Goal: Complete application form

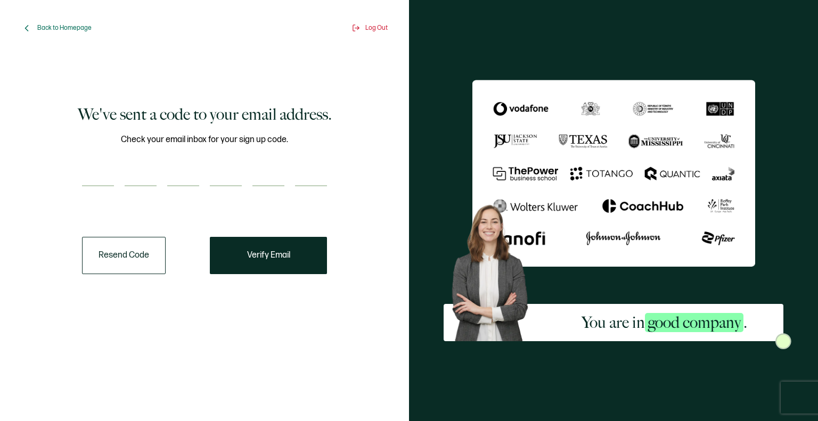
drag, startPoint x: 95, startPoint y: 175, endPoint x: 107, endPoint y: 178, distance: 12.1
click at [96, 175] on input "number" at bounding box center [98, 175] width 32 height 21
paste input "1"
type input "1"
type input "9"
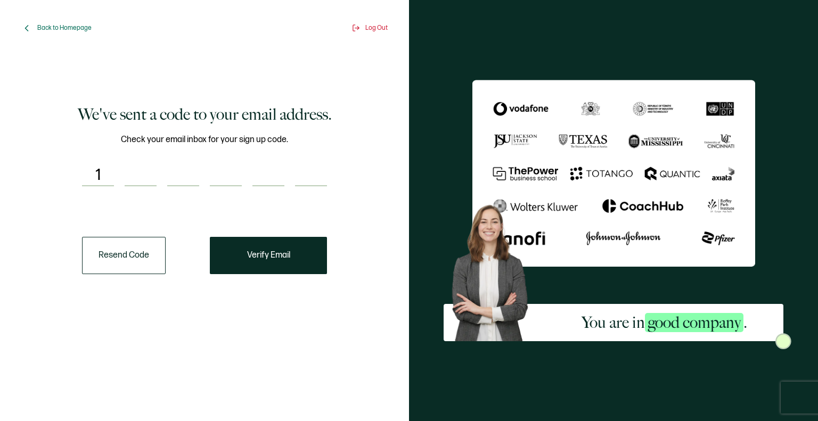
type input "5"
type input "8"
type input "6"
type input "2"
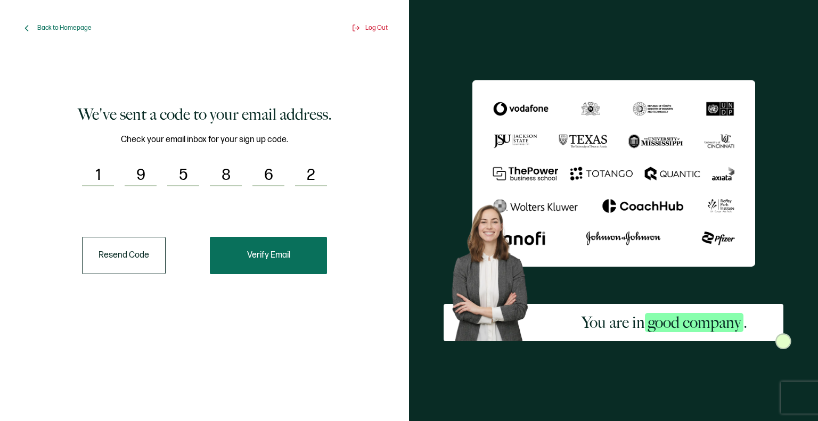
click at [275, 262] on button "Verify Email" at bounding box center [268, 255] width 117 height 37
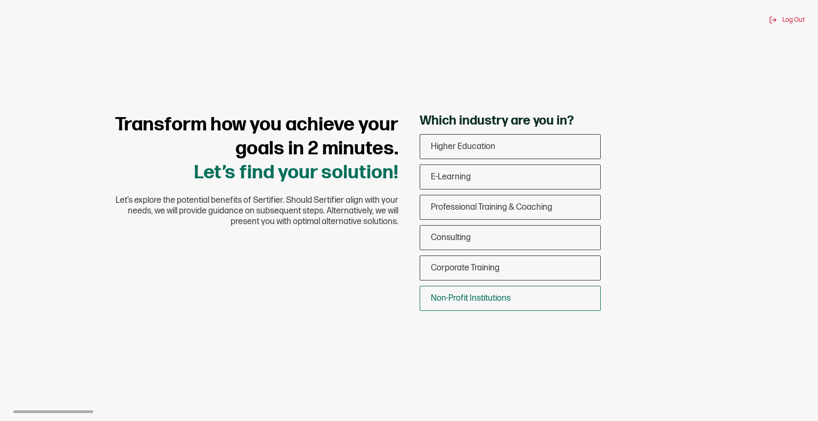
click at [530, 300] on div "Non-Profit Institutions" at bounding box center [510, 298] width 180 height 25
click at [0, 0] on input "Non-Profit Institutions" at bounding box center [0, 0] width 0 height 0
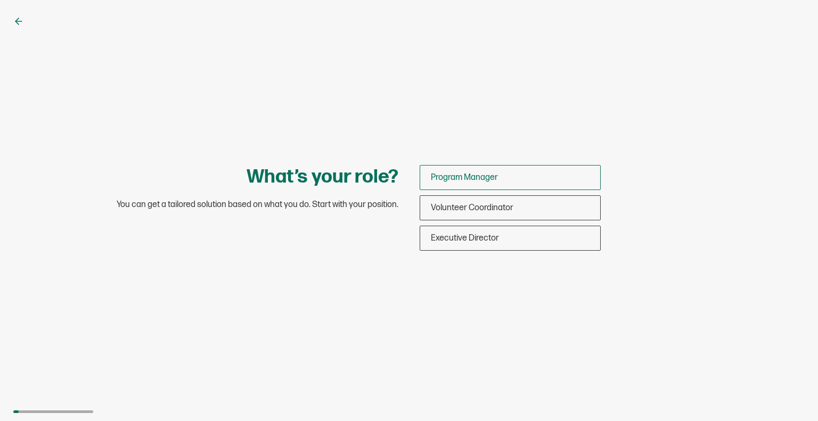
click at [514, 175] on div "Program Manager" at bounding box center [510, 177] width 180 height 25
click at [0, 0] on input "Program Manager" at bounding box center [0, 0] width 0 height 0
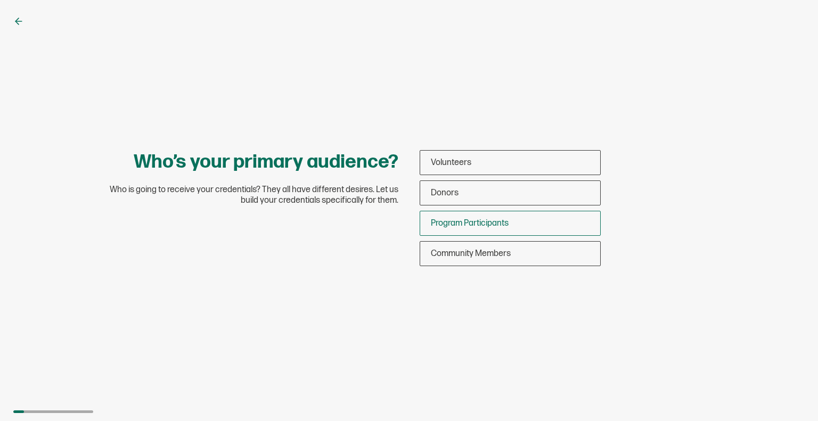
click at [500, 220] on span "Program Participants" at bounding box center [470, 223] width 78 height 10
click at [0, 0] on input "Program Participants" at bounding box center [0, 0] width 0 height 0
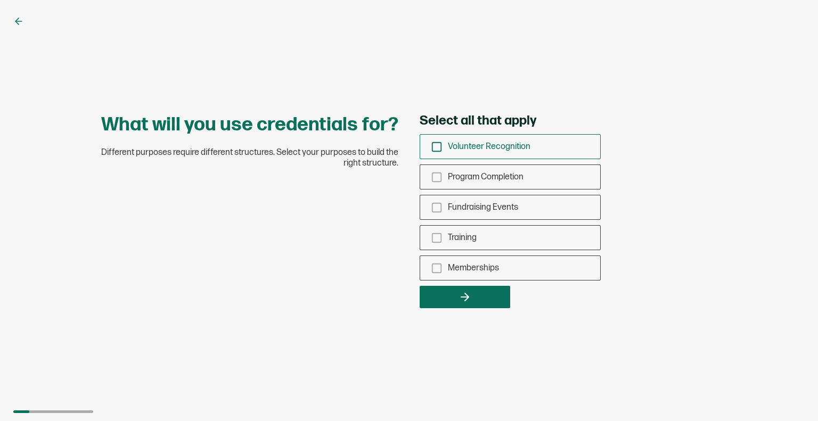
click at [493, 148] on span "Volunteer Recognition" at bounding box center [489, 147] width 83 height 10
click at [0, 0] on input "Volunteer Recognition" at bounding box center [0, 0] width 0 height 0
click at [495, 183] on div "Program Completion" at bounding box center [510, 177] width 180 height 25
click at [0, 0] on input "Program Completion" at bounding box center [0, 0] width 0 height 0
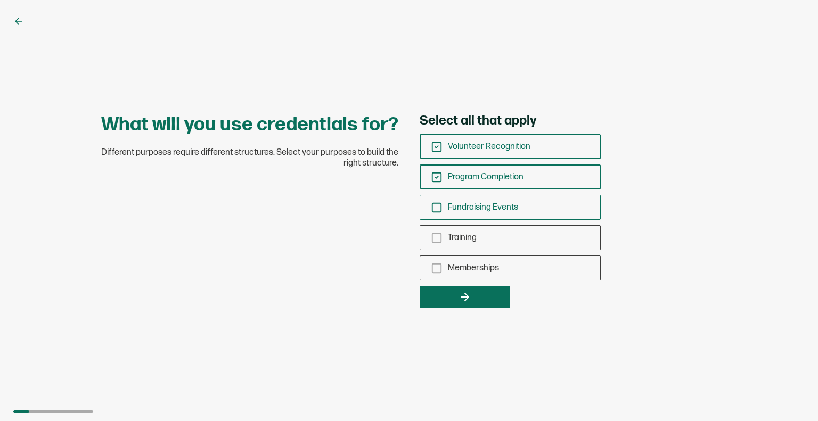
click at [495, 206] on span "Fundraising Events" at bounding box center [483, 207] width 70 height 10
click at [0, 0] on input "Fundraising Events" at bounding box center [0, 0] width 0 height 0
click at [492, 242] on div "Training" at bounding box center [510, 237] width 180 height 25
click at [0, 0] on input "Training" at bounding box center [0, 0] width 0 height 0
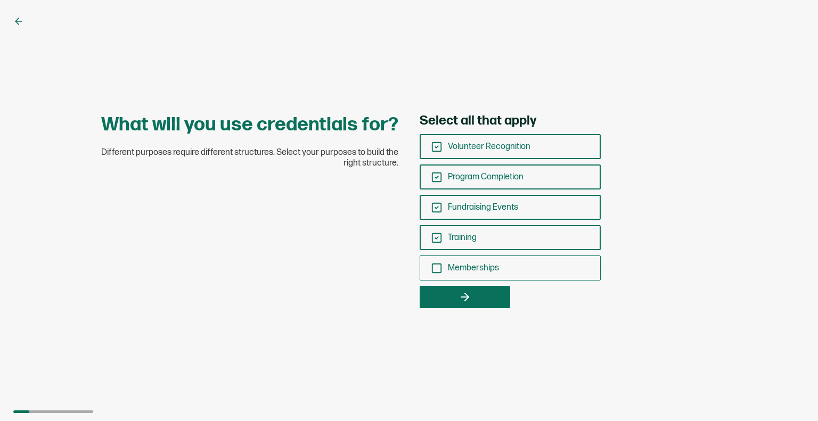
click at [489, 270] on span "Memberships" at bounding box center [473, 268] width 51 height 10
click at [0, 0] on input "Memberships" at bounding box center [0, 0] width 0 height 0
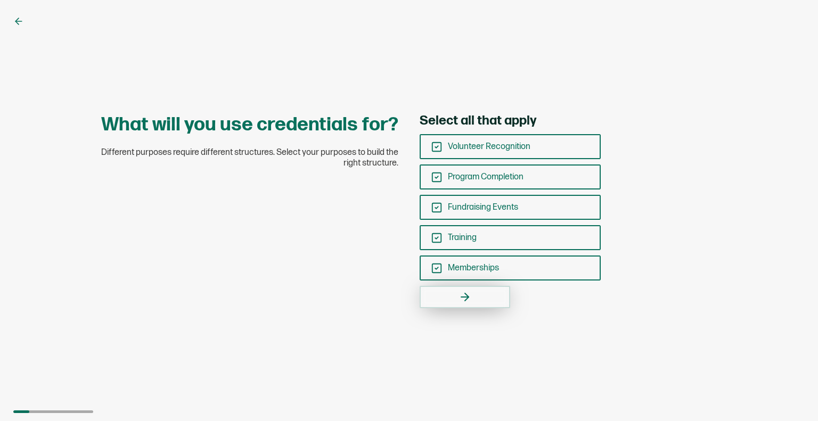
click at [489, 292] on button "button" at bounding box center [465, 297] width 91 height 22
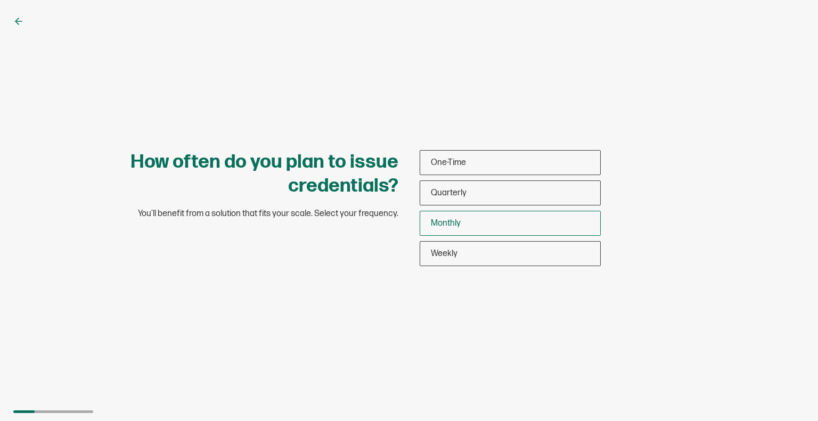
click at [481, 225] on div "Monthly" at bounding box center [510, 223] width 180 height 25
click at [0, 0] on input "Monthly" at bounding box center [0, 0] width 0 height 0
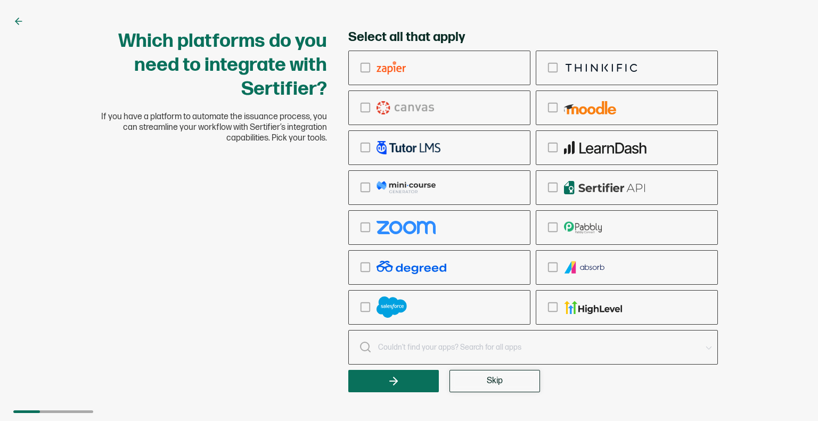
click at [505, 378] on button "Skip" at bounding box center [494, 381] width 91 height 22
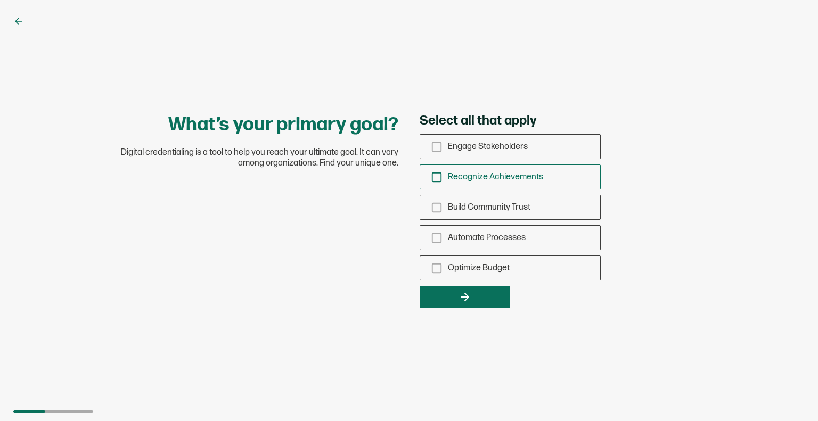
click at [513, 176] on span "Recognize Achievements" at bounding box center [495, 177] width 95 height 10
click at [0, 0] on input "Recognize Achievements" at bounding box center [0, 0] width 0 height 0
click at [496, 301] on button "button" at bounding box center [465, 297] width 91 height 22
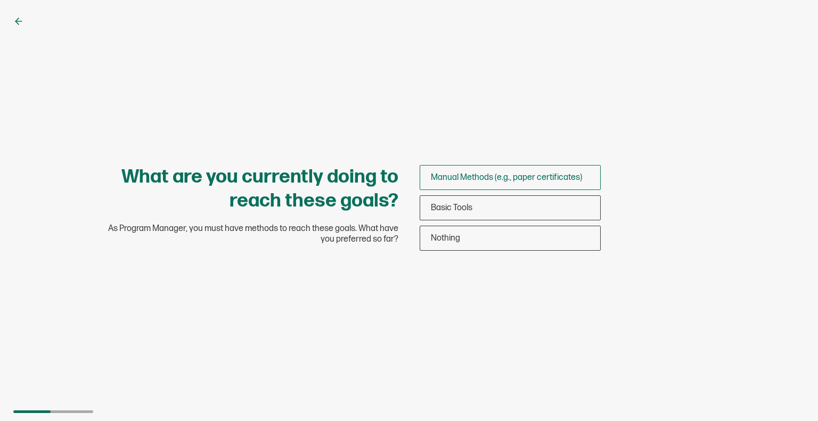
click at [504, 175] on span "Manual Methods (e.g., paper certificates)" at bounding box center [506, 178] width 151 height 10
click at [0, 0] on input "Manual Methods (e.g., paper certificates)" at bounding box center [0, 0] width 0 height 0
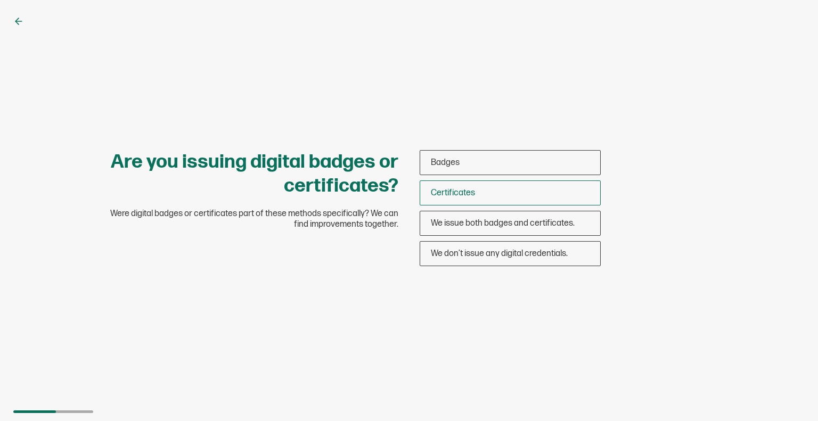
click at [498, 192] on div "Certificates" at bounding box center [510, 192] width 180 height 25
click at [0, 0] on input "Certificates" at bounding box center [0, 0] width 0 height 0
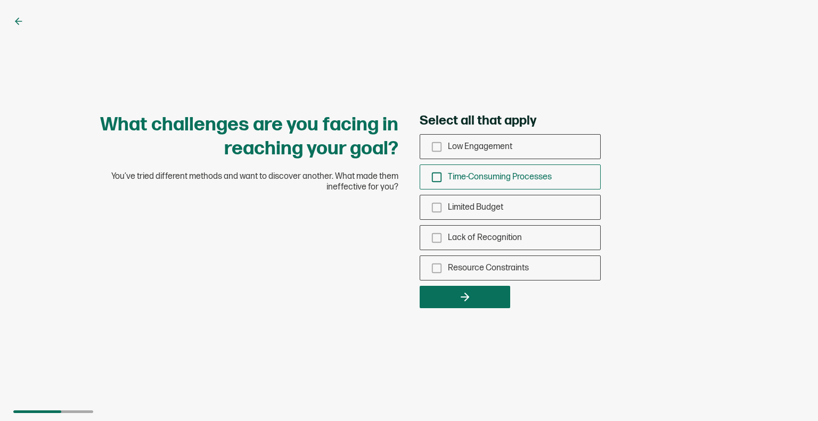
click at [538, 171] on div "Time-Consuming Processes" at bounding box center [510, 177] width 180 height 25
click at [0, 0] on input "Time-Consuming Processes" at bounding box center [0, 0] width 0 height 0
click at [486, 290] on button "button" at bounding box center [465, 297] width 91 height 22
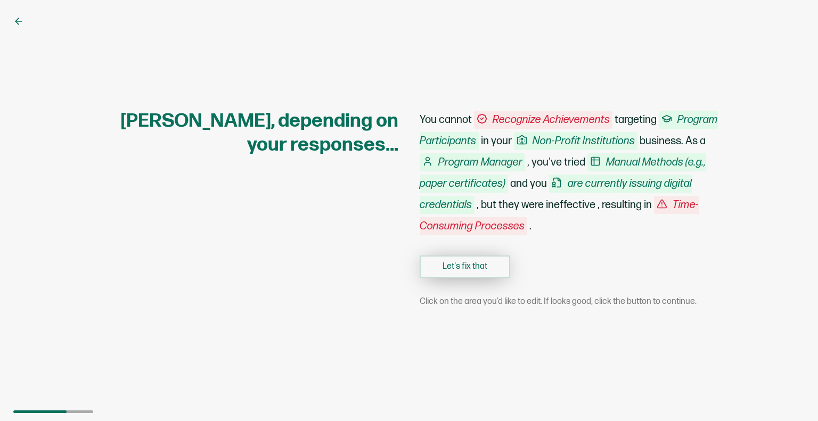
click at [479, 273] on button "Let's fix that" at bounding box center [465, 267] width 91 height 22
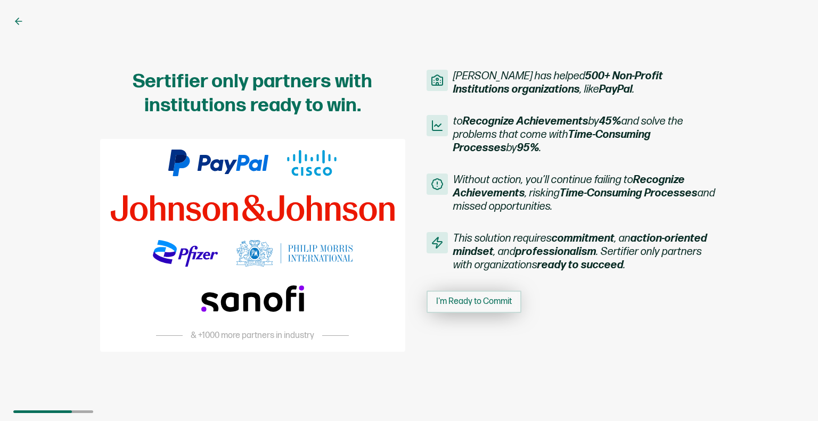
click at [461, 308] on button "I'm Ready to Commit" at bounding box center [473, 302] width 95 height 22
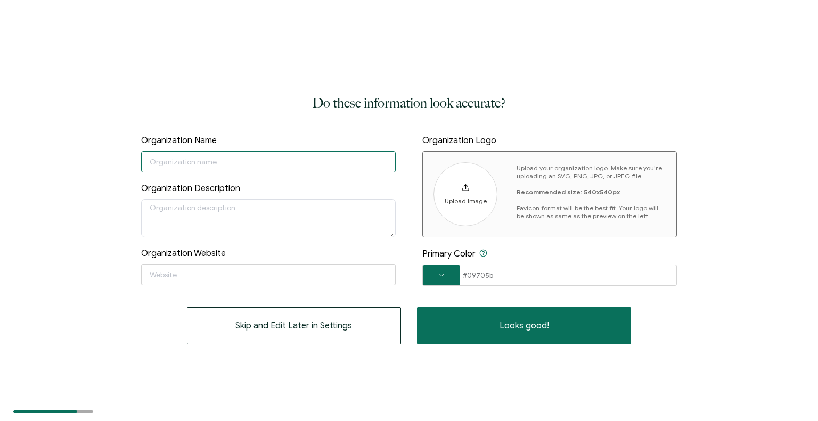
click at [275, 160] on input "text" at bounding box center [268, 161] width 255 height 21
type input "Central [US_STATE] Community Action"
click at [157, 273] on input "text" at bounding box center [268, 274] width 255 height 21
click at [476, 197] on span "Upload Image" at bounding box center [466, 201] width 42 height 8
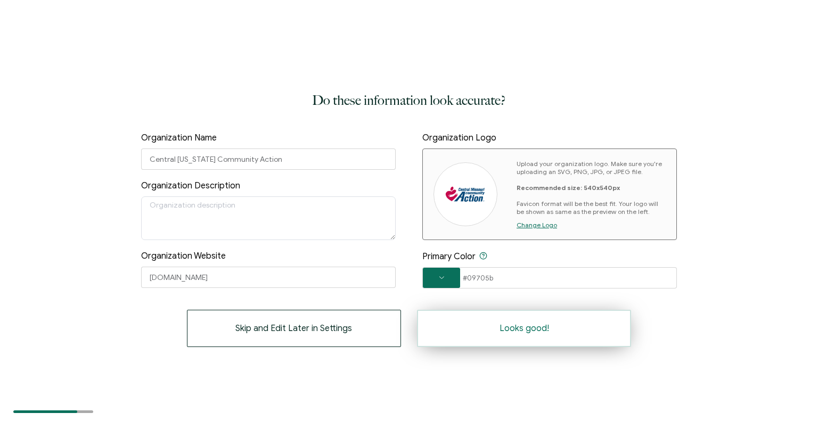
click at [543, 326] on span "Looks good!" at bounding box center [524, 328] width 50 height 9
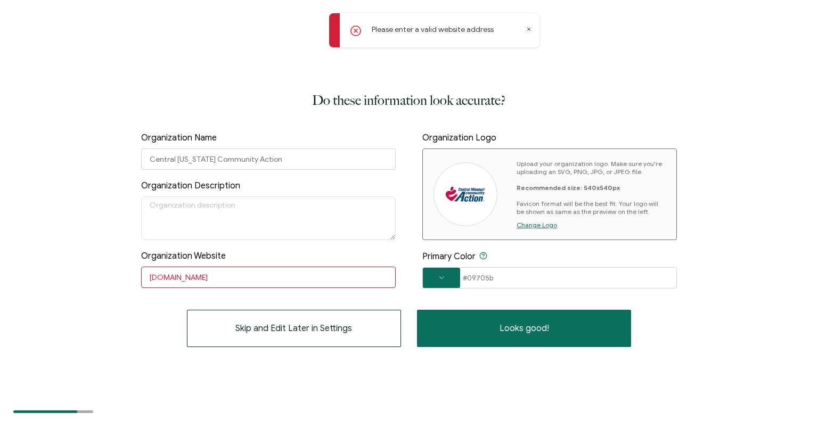
click at [356, 33] on icon at bounding box center [355, 31] width 11 height 11
click at [535, 28] on div "Please enter a valid website address" at bounding box center [434, 30] width 210 height 34
click at [527, 29] on icon at bounding box center [528, 29] width 5 height 5
click at [212, 274] on input "[DOMAIN_NAME]" at bounding box center [268, 277] width 255 height 21
drag, startPoint x: 168, startPoint y: 278, endPoint x: 126, endPoint y: 272, distance: 43.1
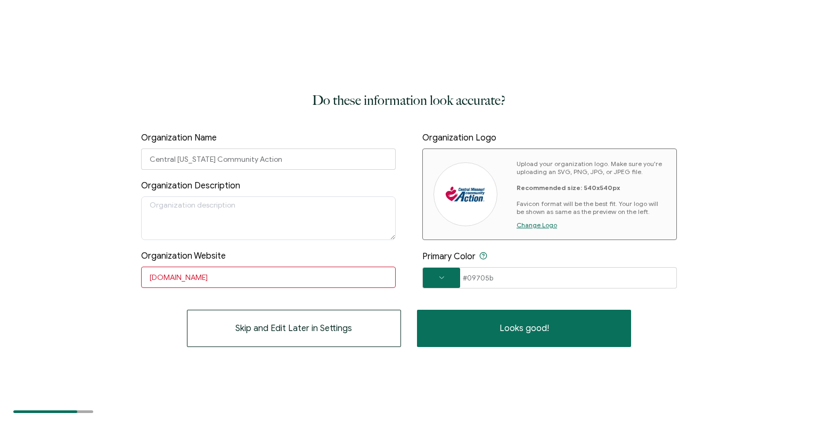
click at [125, 272] on div "Do these information look accurate? Organization Name Central [US_STATE] Commun…" at bounding box center [409, 210] width 818 height 421
type input "[DOMAIN_NAME]"
click at [145, 295] on div "Do these information look accurate? Organization Name Central [US_STATE] Commun…" at bounding box center [408, 218] width 535 height 257
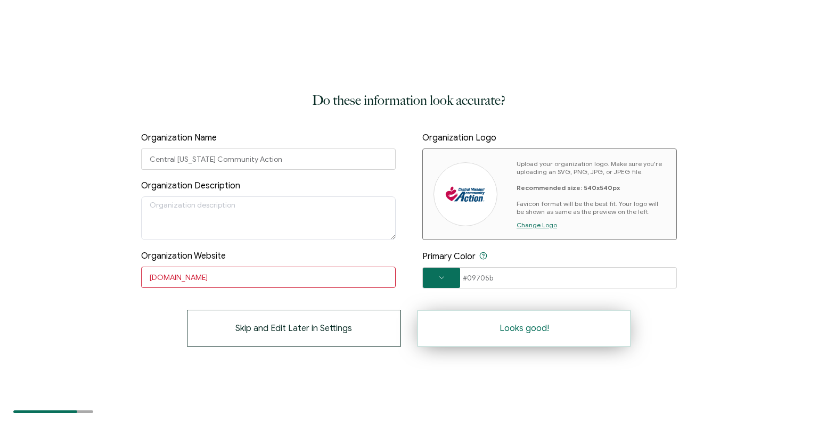
click at [541, 334] on button "Looks good!" at bounding box center [524, 328] width 214 height 37
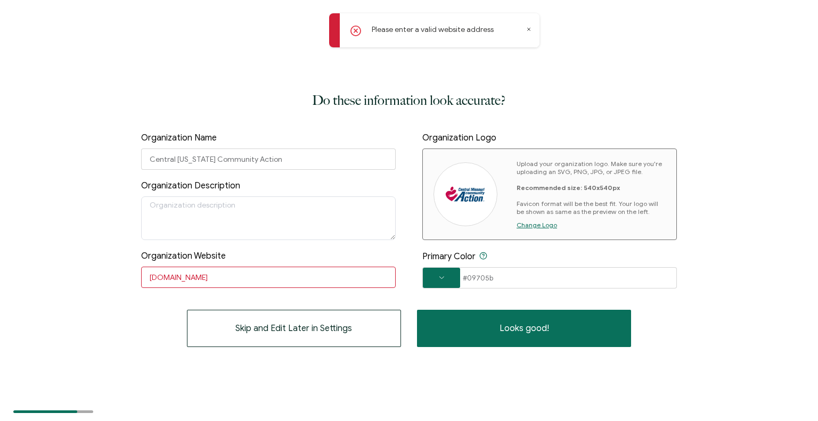
drag, startPoint x: 196, startPoint y: 274, endPoint x: 37, endPoint y: 276, distance: 159.2
click at [37, 276] on div "Do these information look accurate? Organization Name Central [US_STATE] Commun…" at bounding box center [409, 210] width 818 height 421
click at [290, 275] on input "text" at bounding box center [268, 277] width 255 height 21
click at [290, 276] on input "text" at bounding box center [268, 277] width 255 height 21
paste input "[URL][DOMAIN_NAME]"
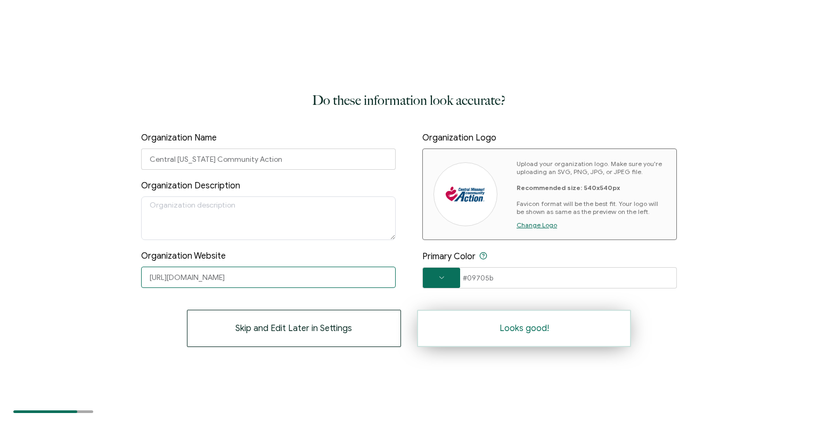
type input "[URL][DOMAIN_NAME]"
click at [586, 332] on button "Looks good!" at bounding box center [524, 328] width 214 height 37
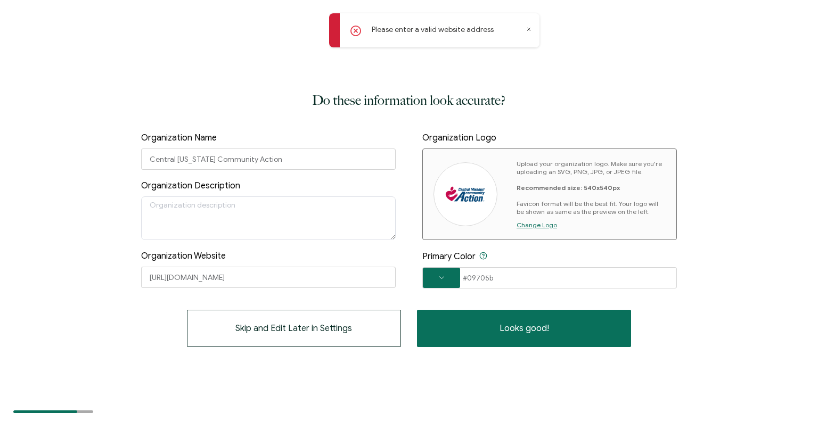
drag, startPoint x: 302, startPoint y: 289, endPoint x: 5, endPoint y: 247, distance: 299.5
click at [1, 257] on div "Do these information look accurate? Organization Name Central [US_STATE] Commun…" at bounding box center [409, 210] width 818 height 421
drag, startPoint x: 275, startPoint y: 301, endPoint x: 267, endPoint y: 288, distance: 14.8
click at [275, 298] on div "Do these information look accurate? Organization Name Central [US_STATE] Commun…" at bounding box center [408, 218] width 535 height 257
drag, startPoint x: 232, startPoint y: 278, endPoint x: 118, endPoint y: 276, distance: 114.0
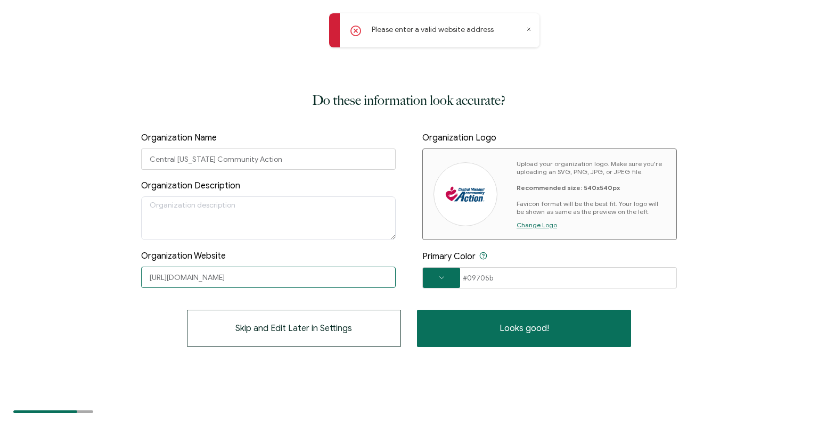
click at [118, 276] on div "Do these information look accurate? Organization Name Central [US_STATE] Commun…" at bounding box center [409, 210] width 818 height 421
drag, startPoint x: 439, startPoint y: 408, endPoint x: 447, endPoint y: 403, distance: 9.6
click at [440, 408] on div "Do these information look accurate? Organization Name Central [US_STATE] Commun…" at bounding box center [409, 210] width 818 height 421
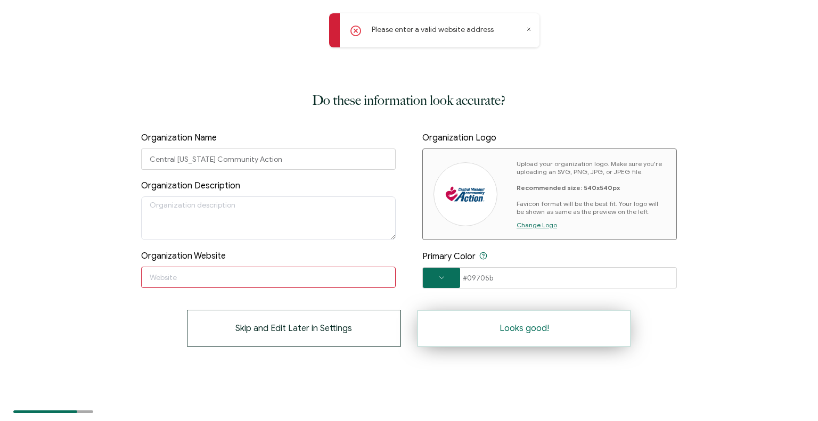
click at [480, 340] on button "Looks good!" at bounding box center [524, 328] width 214 height 37
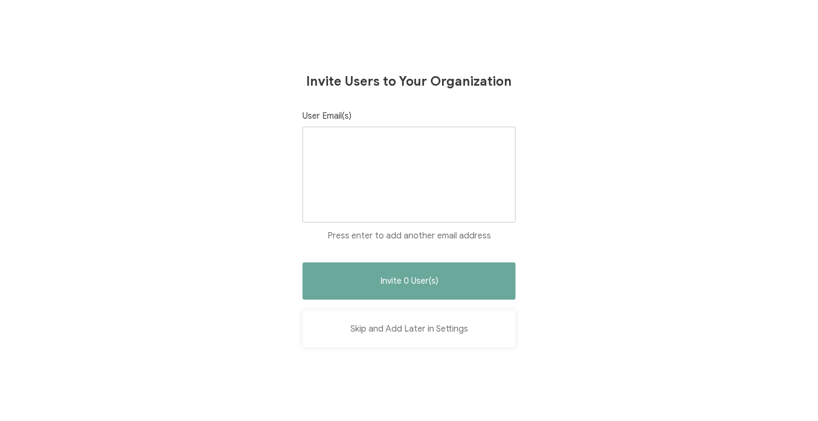
click at [413, 326] on button "Skip and Add Later in Settings" at bounding box center [408, 328] width 213 height 37
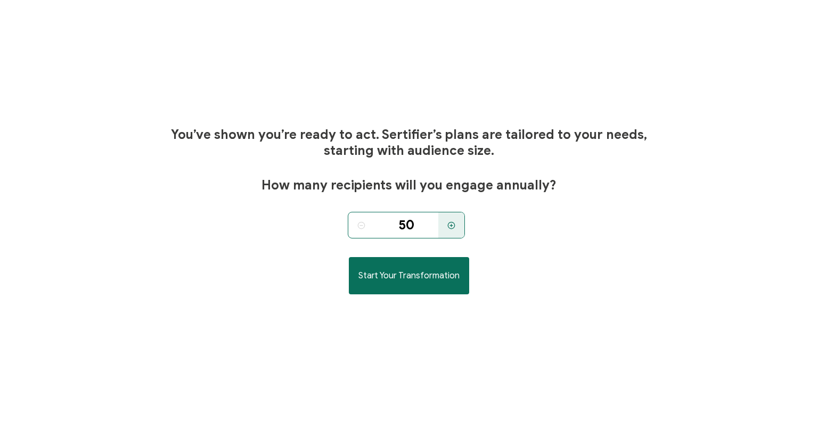
click at [417, 228] on input "50" at bounding box center [406, 225] width 64 height 27
type input "5"
type input "1"
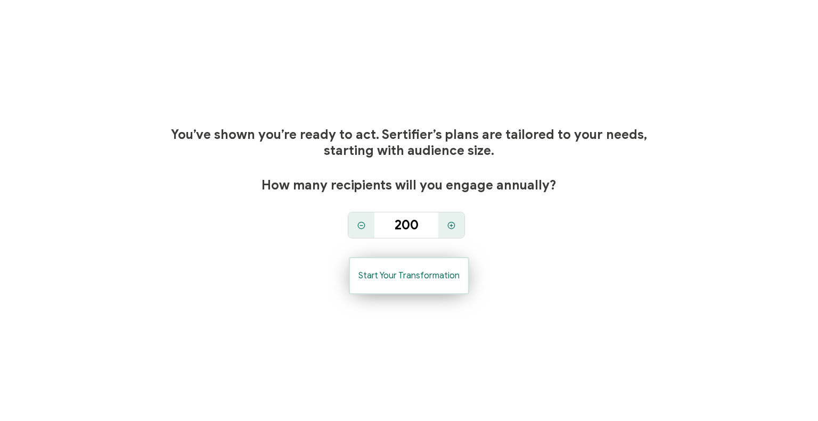
type input "200"
click at [422, 274] on span "Start Your Transformation" at bounding box center [408, 276] width 101 height 9
